Goal: Task Accomplishment & Management: Use online tool/utility

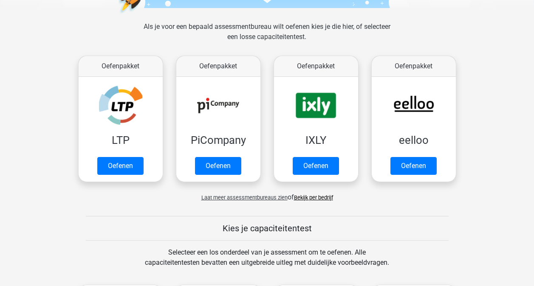
scroll to position [102, 0]
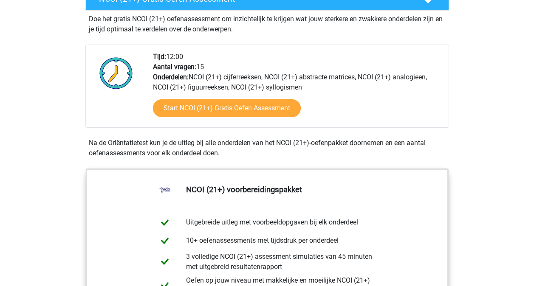
scroll to position [270, 0]
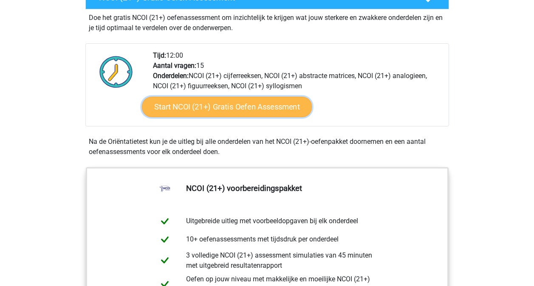
click at [222, 100] on link "Start NCOI (21+) Gratis Oefen Assessment" at bounding box center [226, 107] width 170 height 20
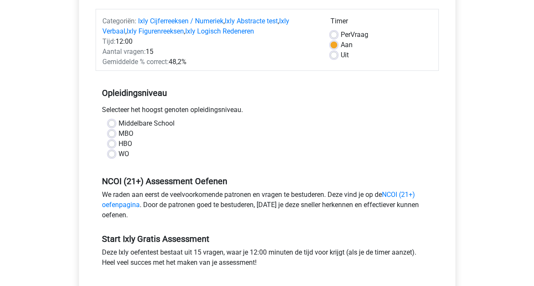
scroll to position [105, 0]
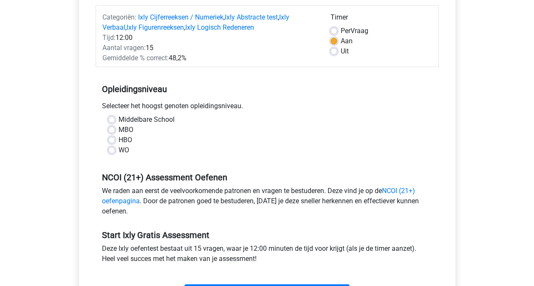
click at [118, 129] on label "MBO" at bounding box center [125, 130] width 15 height 10
click at [111, 129] on input "MBO" at bounding box center [111, 129] width 7 height 8
radio input "true"
click at [340, 52] on label "Uit" at bounding box center [344, 51] width 8 height 10
click at [334, 52] on input "Uit" at bounding box center [333, 50] width 7 height 8
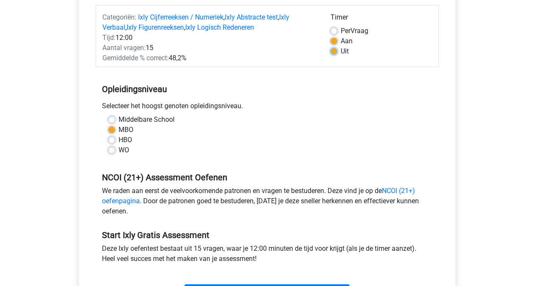
radio input "true"
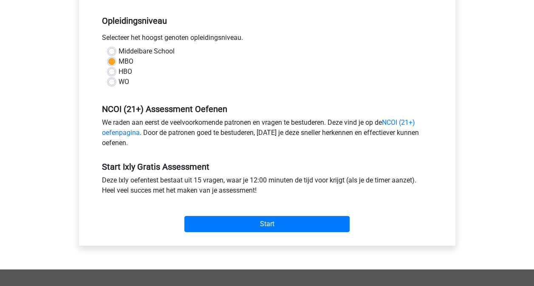
scroll to position [177, 0]
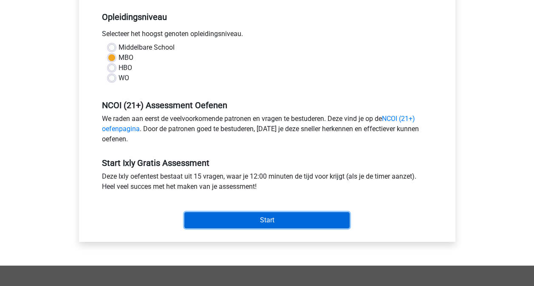
click at [283, 214] on input "Start" at bounding box center [266, 220] width 165 height 16
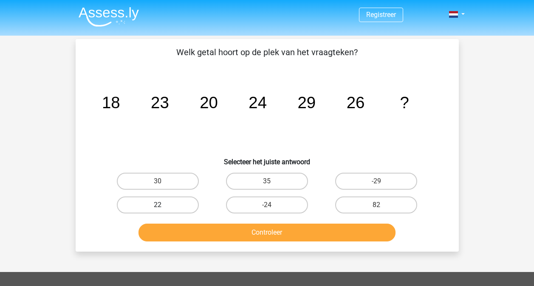
click at [163, 208] on label "22" at bounding box center [158, 205] width 82 height 17
click at [163, 208] on input "22" at bounding box center [160, 208] width 6 height 6
radio input "true"
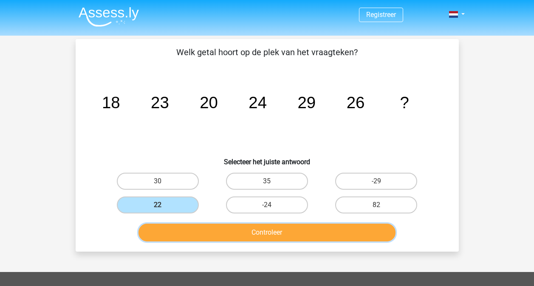
click at [244, 230] on button "Controleer" at bounding box center [266, 233] width 257 height 18
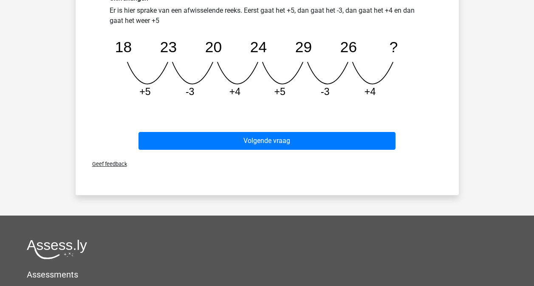
scroll to position [251, 0]
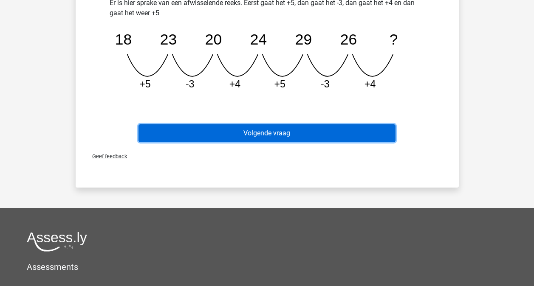
click at [262, 133] on button "Volgende vraag" at bounding box center [266, 133] width 257 height 18
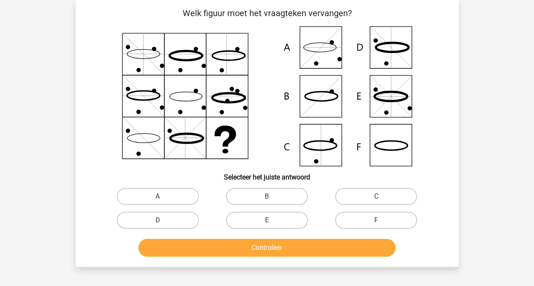
scroll to position [0, 0]
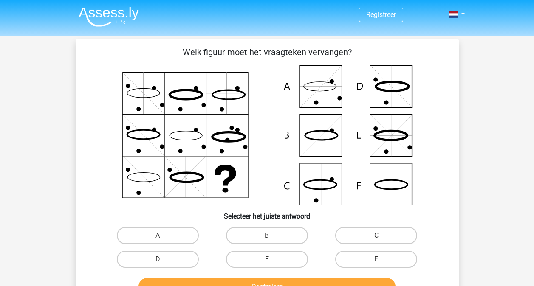
click at [290, 188] on icon at bounding box center [267, 135] width 342 height 140
click at [365, 234] on label "C" at bounding box center [376, 235] width 82 height 17
click at [376, 236] on input "C" at bounding box center [379, 239] width 6 height 6
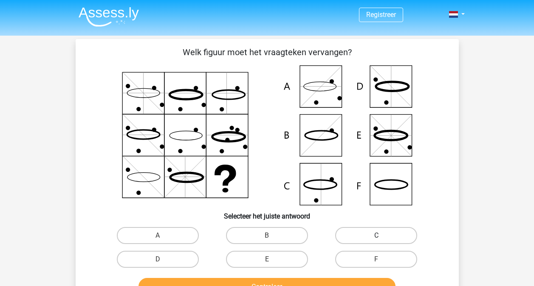
radio input "true"
click at [157, 259] on input "D" at bounding box center [160, 262] width 6 height 6
radio input "true"
click at [365, 234] on label "C" at bounding box center [376, 235] width 82 height 17
click at [376, 236] on input "C" at bounding box center [379, 239] width 6 height 6
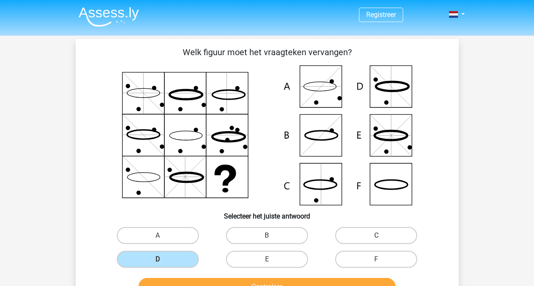
radio input "true"
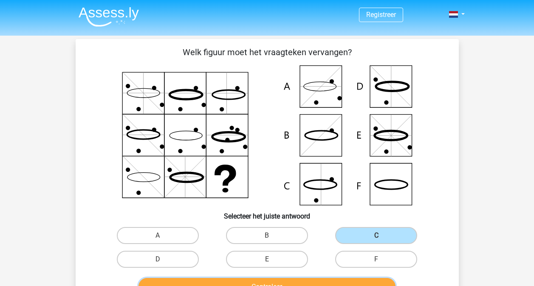
click at [347, 281] on button "Controleer" at bounding box center [266, 287] width 257 height 18
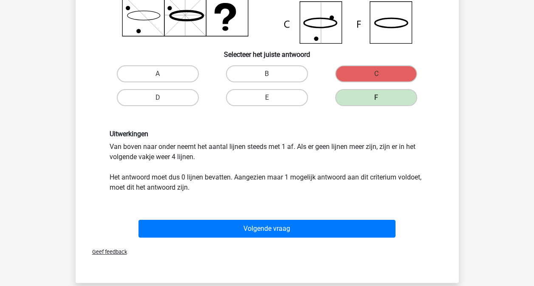
scroll to position [164, 0]
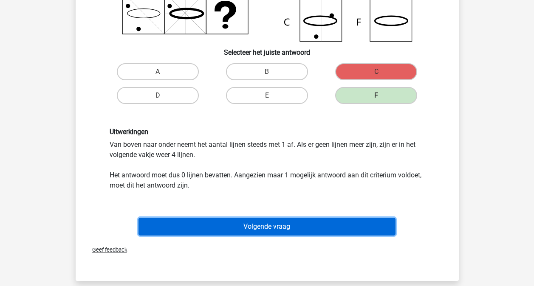
click at [358, 223] on button "Volgende vraag" at bounding box center [266, 227] width 257 height 18
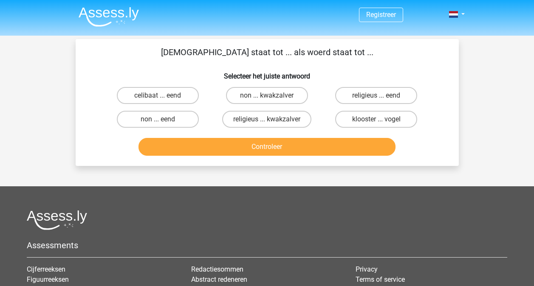
scroll to position [0, 0]
click at [383, 121] on label "klooster ... vogel" at bounding box center [376, 119] width 82 height 17
click at [382, 121] on input "klooster ... vogel" at bounding box center [379, 122] width 6 height 6
radio input "true"
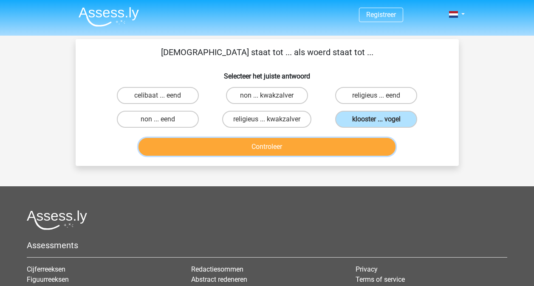
click at [329, 147] on button "Controleer" at bounding box center [266, 147] width 257 height 18
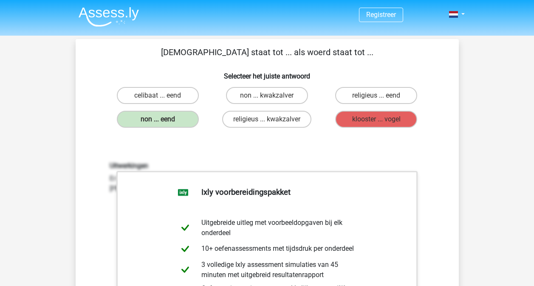
drag, startPoint x: 533, startPoint y: 90, endPoint x: 538, endPoint y: 97, distance: 8.8
drag, startPoint x: 538, startPoint y: 97, endPoint x: 512, endPoint y: 76, distance: 33.2
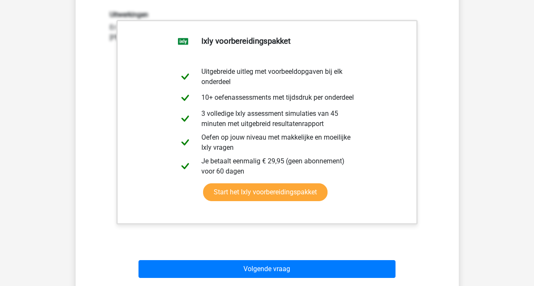
scroll to position [148, 0]
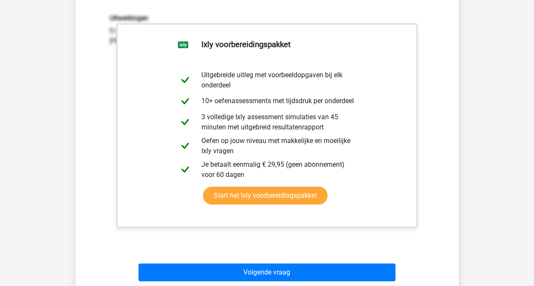
click at [533, 122] on html "Registreer" at bounding box center [267, 211] width 534 height 719
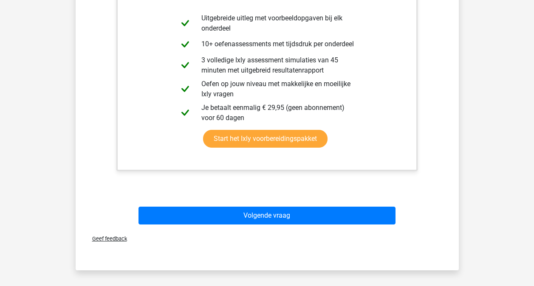
scroll to position [215, 0]
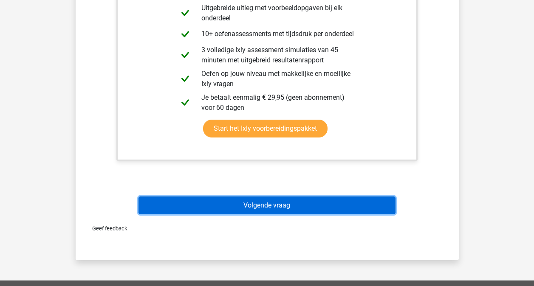
click at [319, 213] on button "Volgende vraag" at bounding box center [266, 206] width 257 height 18
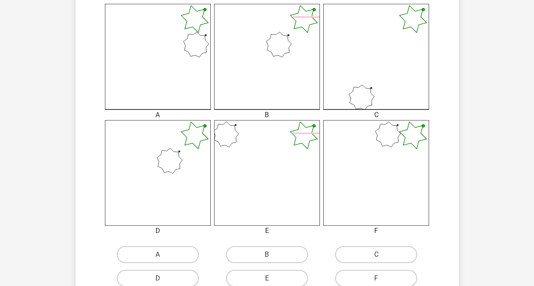
scroll to position [225, 0]
click at [269, 56] on icon at bounding box center [267, 55] width 106 height 106
click at [272, 253] on input "B" at bounding box center [270, 256] width 6 height 6
radio input "true"
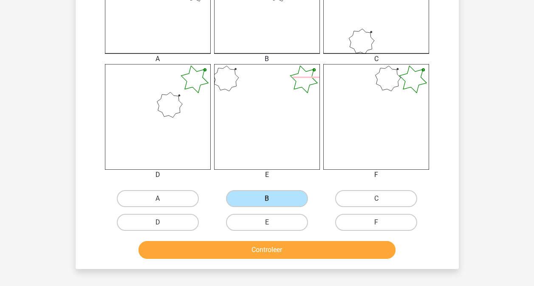
scroll to position [279, 0]
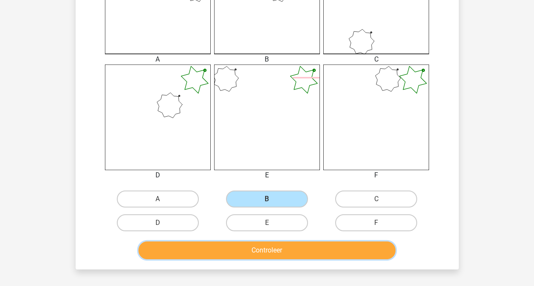
click at [306, 242] on button "Controleer" at bounding box center [266, 251] width 257 height 18
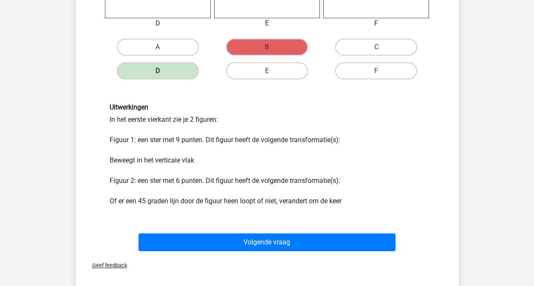
scroll to position [432, 0]
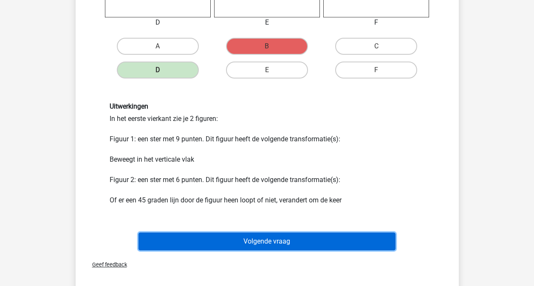
click at [306, 242] on button "Volgende vraag" at bounding box center [266, 242] width 257 height 18
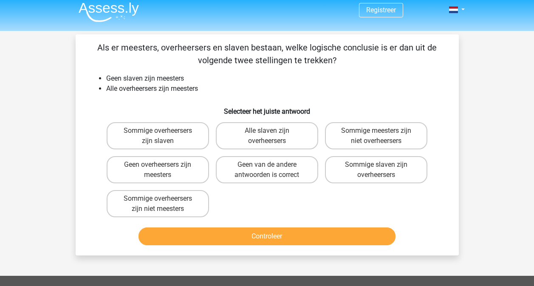
scroll to position [4, 0]
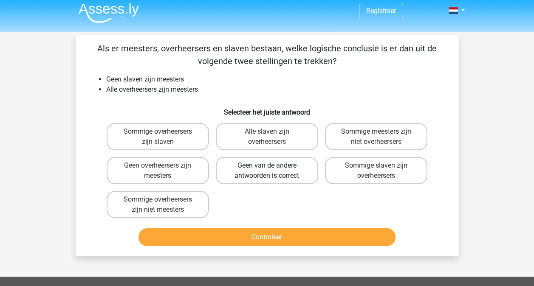
click at [258, 178] on label "Geen van de andere antwoorden is correct" at bounding box center [267, 170] width 102 height 27
click at [267, 171] on input "Geen van de andere antwoorden is correct" at bounding box center [270, 169] width 6 height 6
radio input "true"
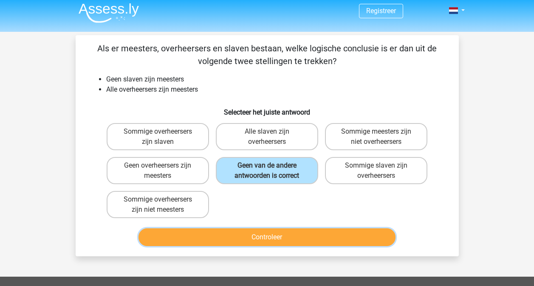
click at [251, 237] on button "Controleer" at bounding box center [266, 237] width 257 height 18
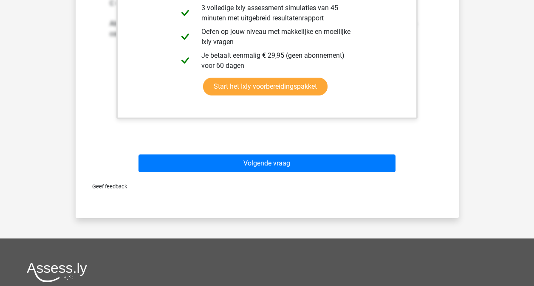
scroll to position [350, 0]
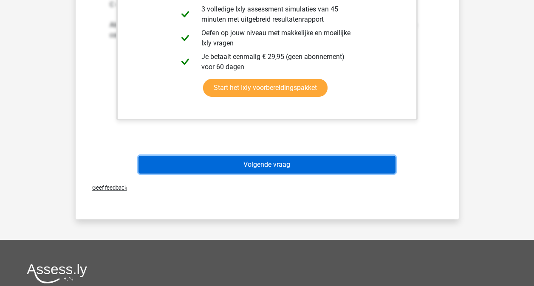
click at [329, 165] on button "Volgende vraag" at bounding box center [266, 165] width 257 height 18
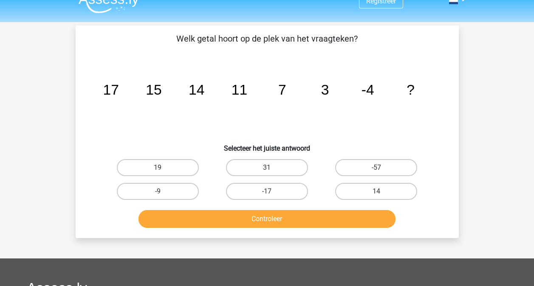
scroll to position [13, 0]
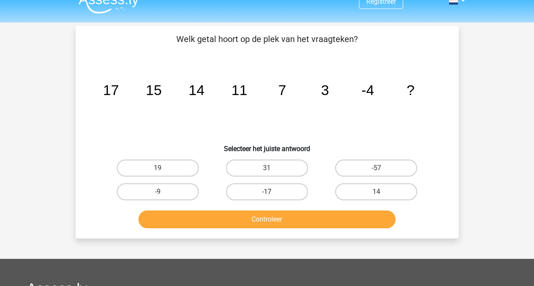
click at [277, 197] on label "-17" at bounding box center [267, 191] width 82 height 17
click at [272, 197] on input "-17" at bounding box center [270, 195] width 6 height 6
radio input "true"
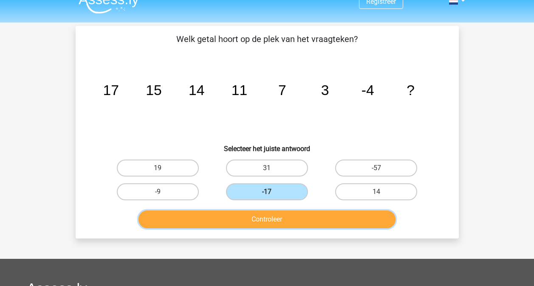
click at [270, 221] on button "Controleer" at bounding box center [266, 220] width 257 height 18
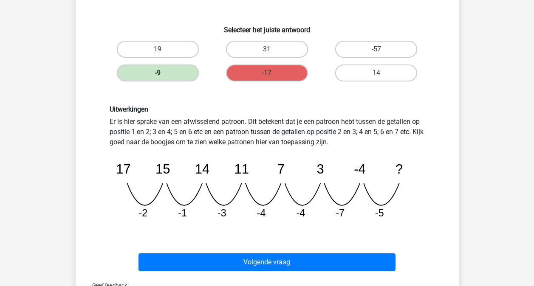
scroll to position [149, 0]
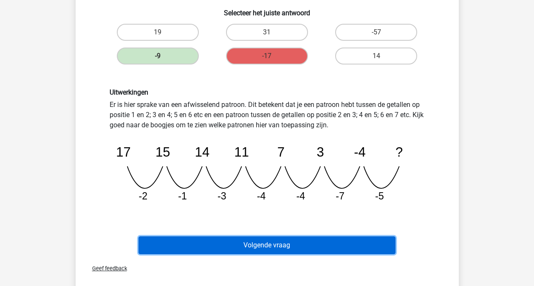
click at [252, 244] on button "Volgende vraag" at bounding box center [266, 245] width 257 height 18
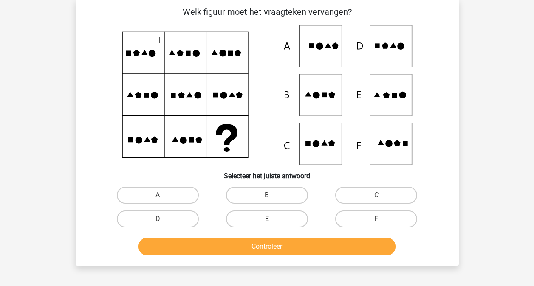
scroll to position [39, 0]
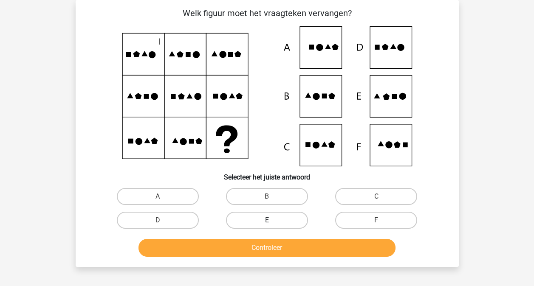
click at [266, 220] on label "E" at bounding box center [267, 220] width 82 height 17
click at [267, 220] on input "E" at bounding box center [270, 223] width 6 height 6
radio input "true"
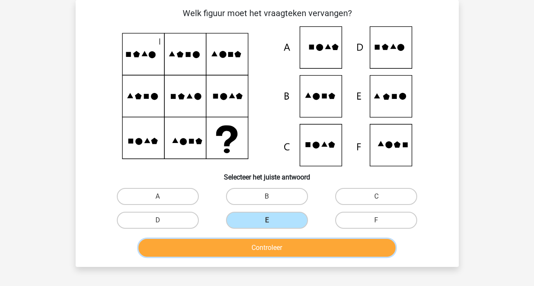
click at [262, 250] on button "Controleer" at bounding box center [266, 248] width 257 height 18
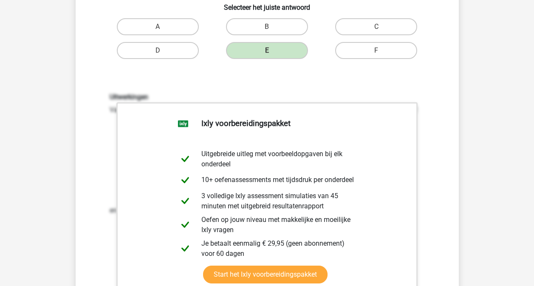
scroll to position [259, 0]
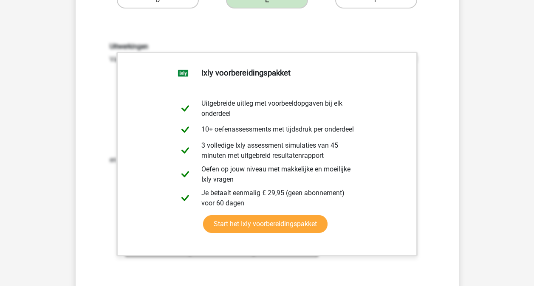
drag, startPoint x: 531, startPoint y: 142, endPoint x: 536, endPoint y: 147, distance: 6.9
click at [533, 147] on html "Registreer" at bounding box center [267, 170] width 534 height 859
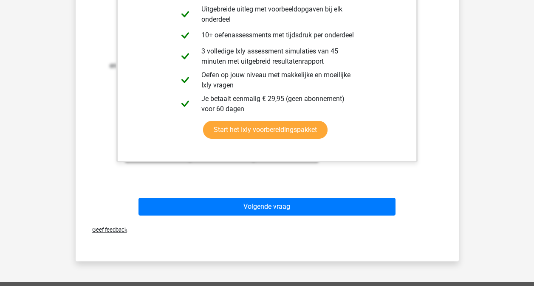
scroll to position [334, 0]
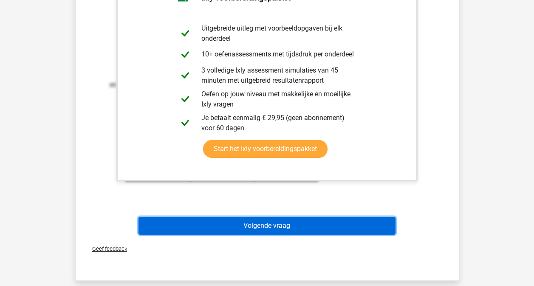
click at [334, 224] on button "Volgende vraag" at bounding box center [266, 226] width 257 height 18
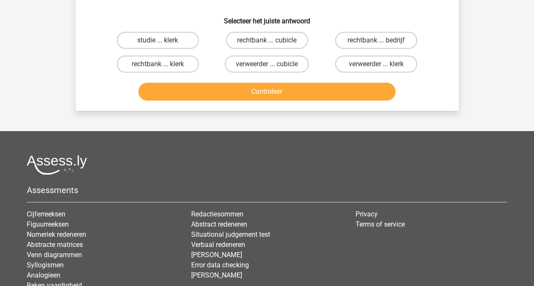
scroll to position [39, 0]
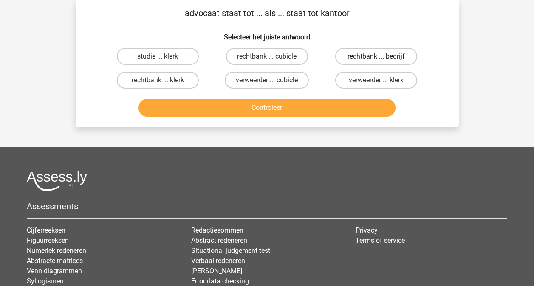
click at [367, 62] on label "rechtbank ... bedrijf" at bounding box center [376, 56] width 82 height 17
click at [376, 62] on input "rechtbank ... bedrijf" at bounding box center [379, 59] width 6 height 6
radio input "true"
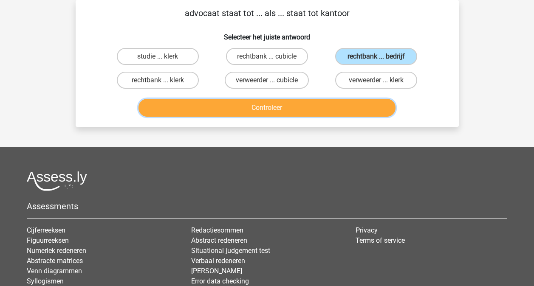
click at [330, 109] on button "Controleer" at bounding box center [266, 108] width 257 height 18
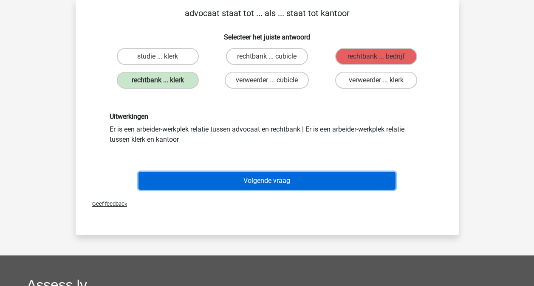
click at [276, 176] on button "Volgende vraag" at bounding box center [266, 181] width 257 height 18
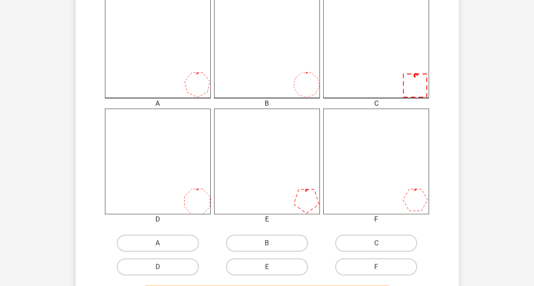
scroll to position [246, 0]
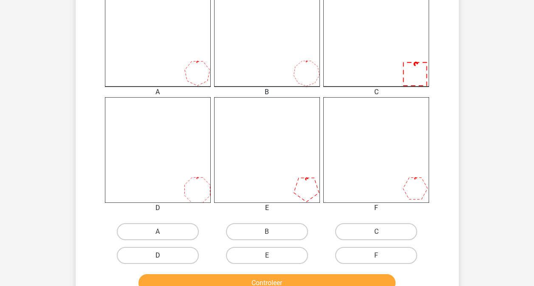
click at [162, 255] on label "D" at bounding box center [158, 255] width 82 height 17
click at [162, 256] on input "D" at bounding box center [160, 259] width 6 height 6
radio input "true"
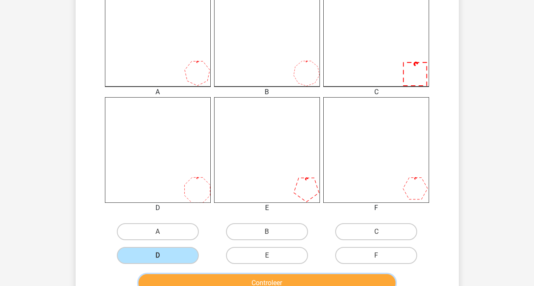
click at [207, 282] on button "Controleer" at bounding box center [266, 283] width 257 height 18
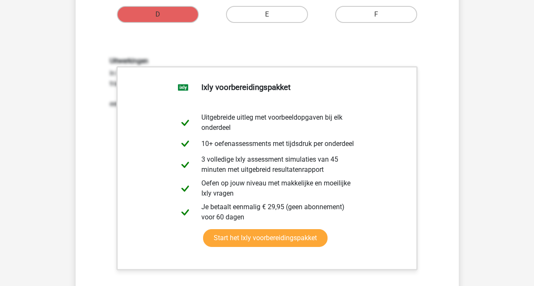
scroll to position [575, 0]
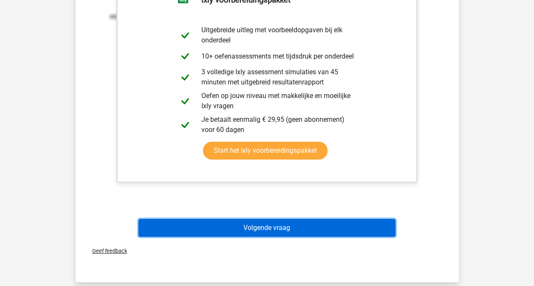
click at [264, 231] on button "Volgende vraag" at bounding box center [266, 228] width 257 height 18
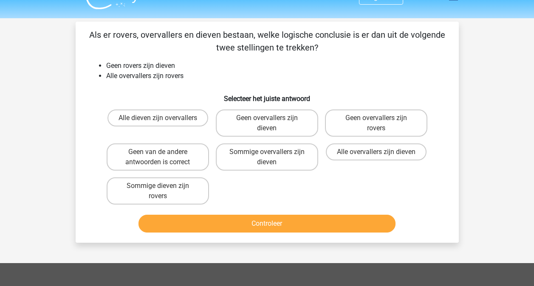
scroll to position [16, 0]
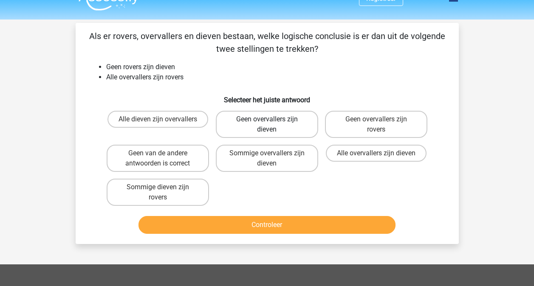
click at [305, 123] on label "Geen overvallers zijn dieven" at bounding box center [267, 124] width 102 height 27
click at [272, 123] on input "Geen overvallers zijn dieven" at bounding box center [270, 122] width 6 height 6
radio input "true"
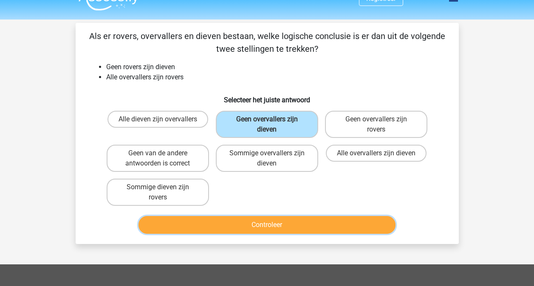
click at [258, 221] on button "Controleer" at bounding box center [266, 225] width 257 height 18
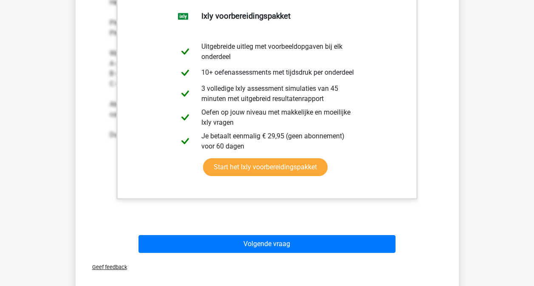
scroll to position [271, 0]
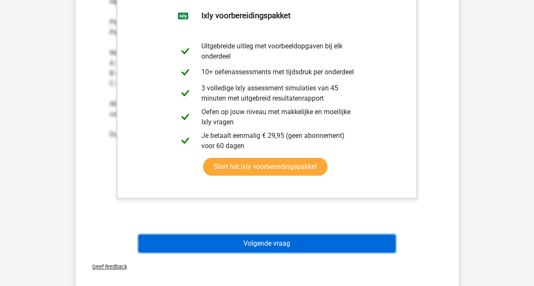
click at [244, 244] on button "Volgende vraag" at bounding box center [266, 244] width 257 height 18
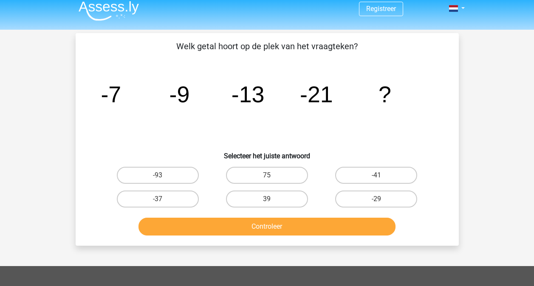
scroll to position [5, 0]
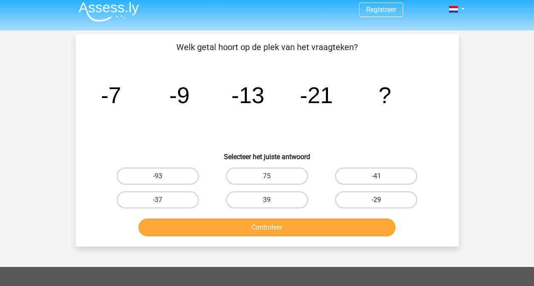
click at [348, 195] on label "-29" at bounding box center [376, 199] width 82 height 17
click at [376, 200] on input "-29" at bounding box center [379, 203] width 6 height 6
radio input "true"
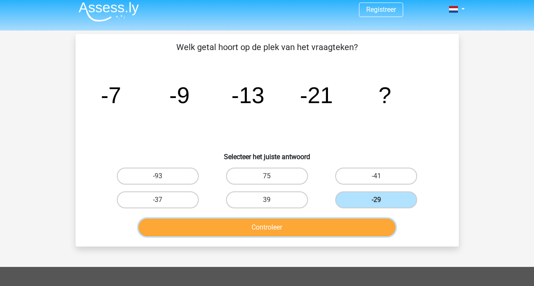
click at [330, 224] on button "Controleer" at bounding box center [266, 228] width 257 height 18
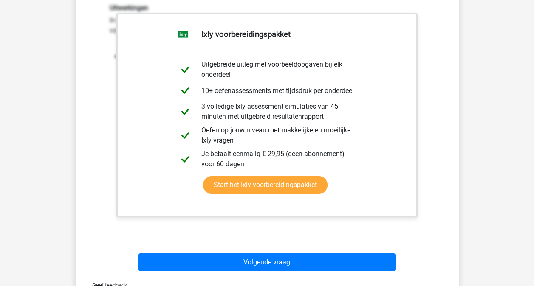
scroll to position [261, 0]
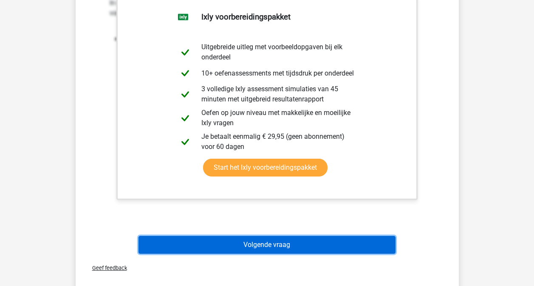
click at [351, 243] on button "Volgende vraag" at bounding box center [266, 245] width 257 height 18
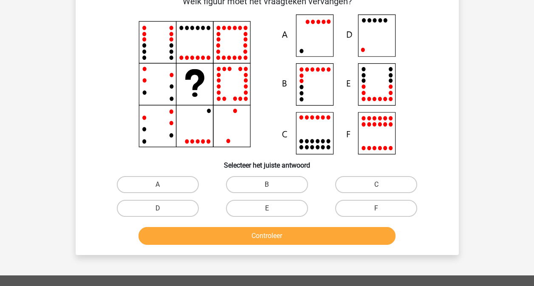
scroll to position [39, 0]
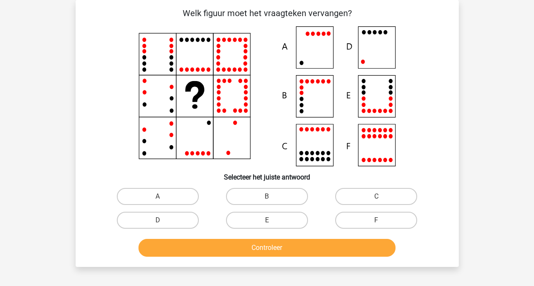
drag, startPoint x: 275, startPoint y: 113, endPoint x: 217, endPoint y: 97, distance: 60.3
click at [217, 97] on icon at bounding box center [267, 96] width 342 height 140
click at [177, 224] on label "D" at bounding box center [158, 220] width 82 height 17
click at [163, 224] on input "D" at bounding box center [160, 223] width 6 height 6
radio input "true"
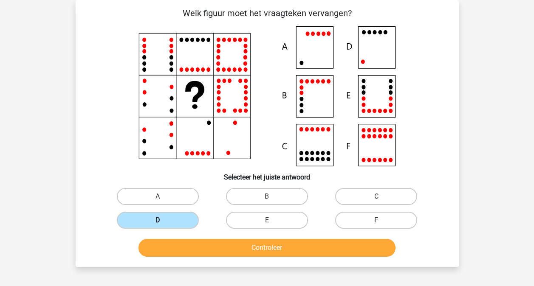
click at [177, 224] on label "D" at bounding box center [158, 220] width 82 height 17
click at [163, 224] on input "D" at bounding box center [160, 223] width 6 height 6
click at [207, 251] on button "Controleer" at bounding box center [266, 248] width 257 height 18
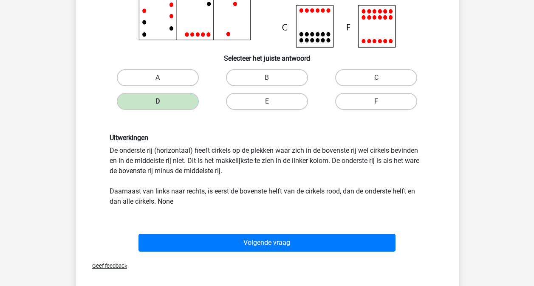
scroll to position [175, 0]
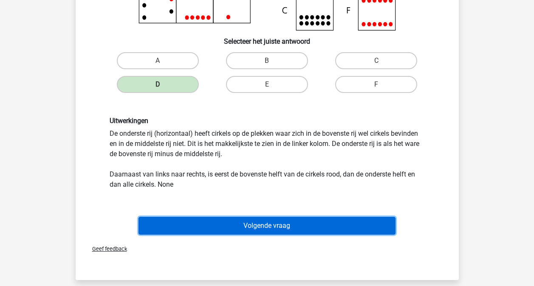
click at [261, 223] on button "Volgende vraag" at bounding box center [266, 226] width 257 height 18
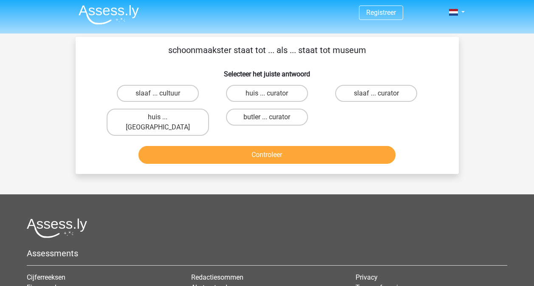
scroll to position [0, 0]
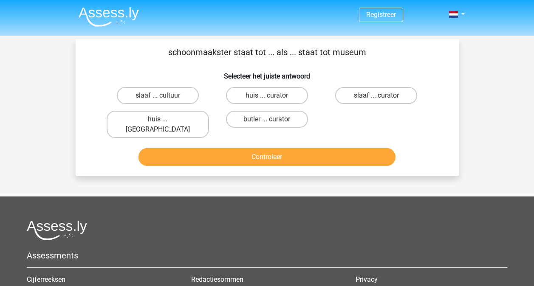
click at [177, 120] on label "huis ... louvre" at bounding box center [158, 124] width 102 height 27
click at [163, 120] on input "huis ... louvre" at bounding box center [160, 122] width 6 height 6
radio input "true"
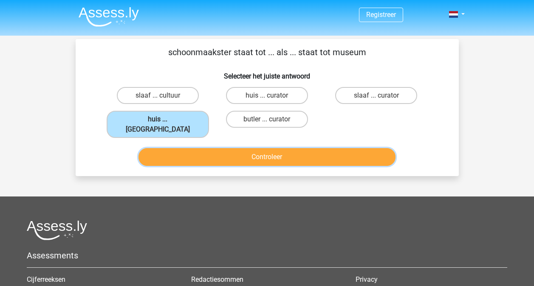
click at [204, 148] on button "Controleer" at bounding box center [266, 157] width 257 height 18
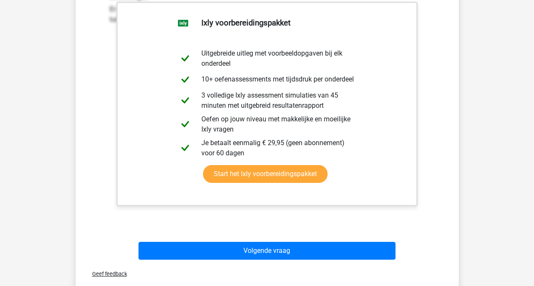
scroll to position [187, 0]
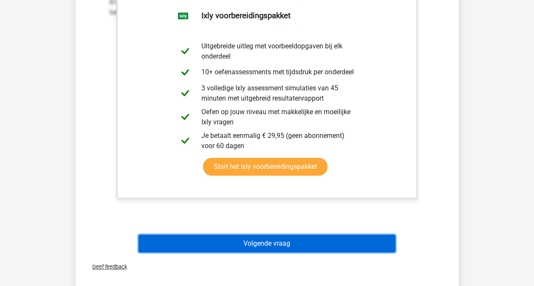
click at [219, 235] on button "Volgende vraag" at bounding box center [266, 244] width 257 height 18
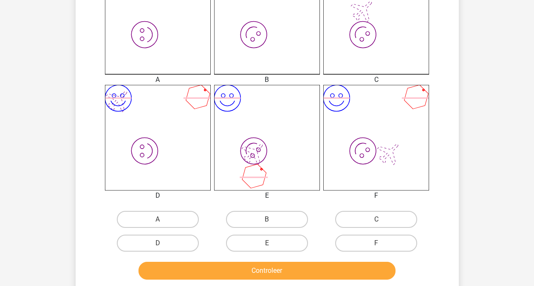
scroll to position [260, 0]
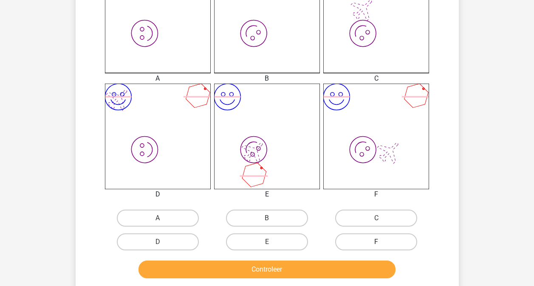
click at [359, 242] on label "F" at bounding box center [376, 241] width 82 height 17
click at [376, 242] on input "F" at bounding box center [379, 245] width 6 height 6
radio input "true"
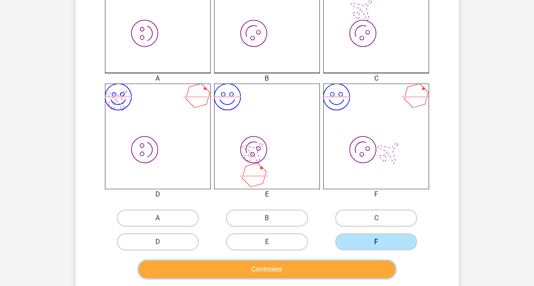
click at [337, 272] on button "Controleer" at bounding box center [266, 270] width 257 height 18
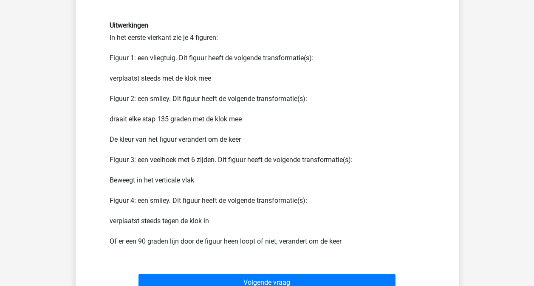
scroll to position [514, 0]
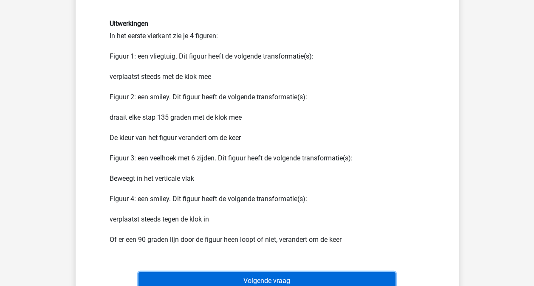
click at [326, 276] on button "Volgende vraag" at bounding box center [266, 281] width 257 height 18
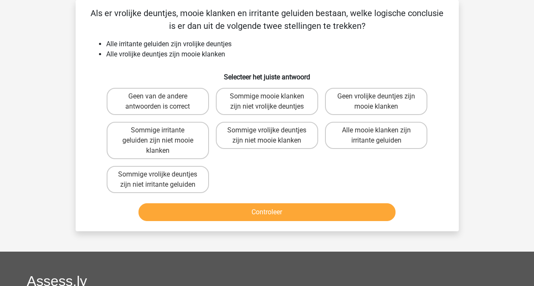
scroll to position [22, 0]
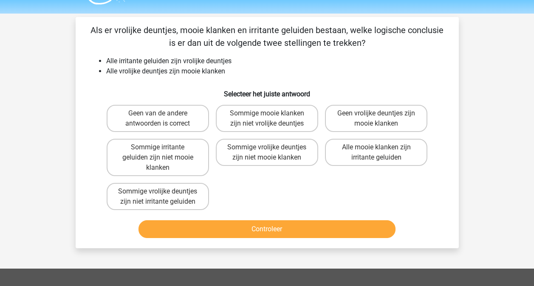
drag, startPoint x: 326, startPoint y: 276, endPoint x: 322, endPoint y: 258, distance: 18.0
click at [322, 258] on div "Registreer" at bounding box center [267, 235] width 534 height 515
click at [163, 125] on label "Geen van de andere antwoorden is correct" at bounding box center [158, 118] width 102 height 27
click at [163, 119] on input "Geen van de andere antwoorden is correct" at bounding box center [160, 116] width 6 height 6
radio input "true"
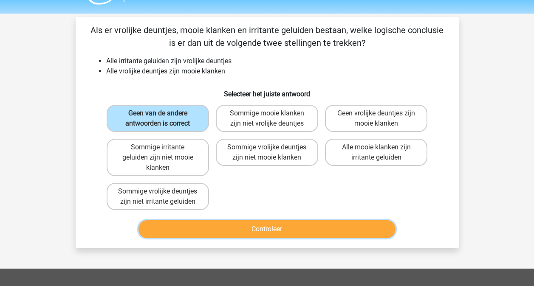
click at [233, 224] on button "Controleer" at bounding box center [266, 229] width 257 height 18
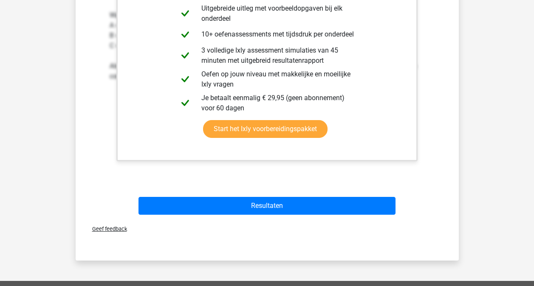
scroll to position [318, 0]
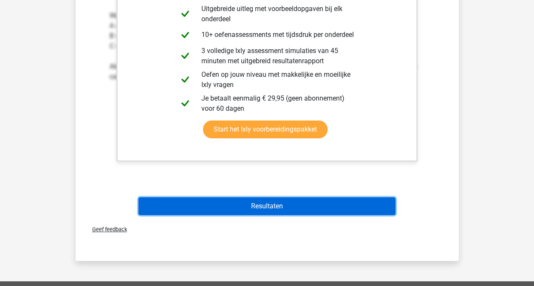
click at [320, 211] on button "Resultaten" at bounding box center [266, 206] width 257 height 18
